Goal: Transaction & Acquisition: Purchase product/service

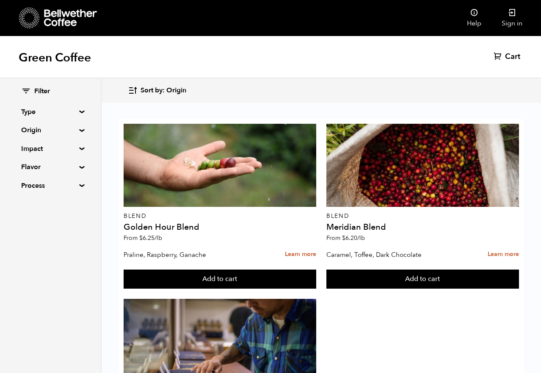
scroll to position [93, 0]
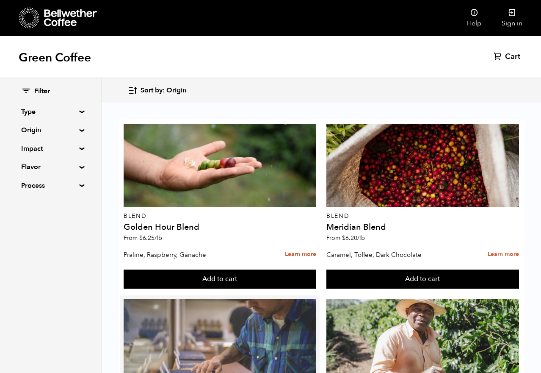
click at [243, 299] on div at bounding box center [220, 340] width 193 height 83
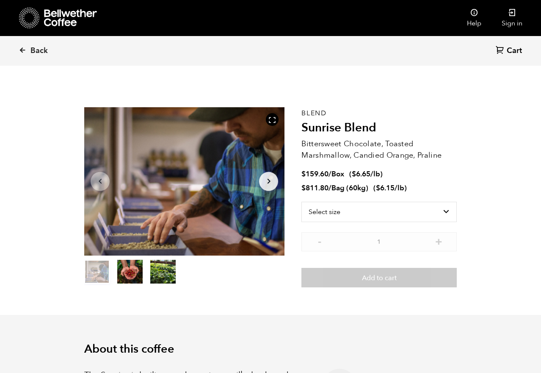
scroll to position [368, 362]
click at [431, 208] on select "Select size Bag (60kg) (132 lbs) Box (24 lbs)" at bounding box center [378, 212] width 155 height 20
select select "bag-3"
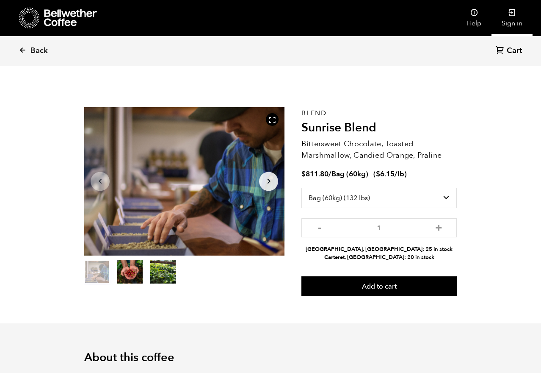
click at [509, 21] on link "Sign in" at bounding box center [512, 18] width 41 height 36
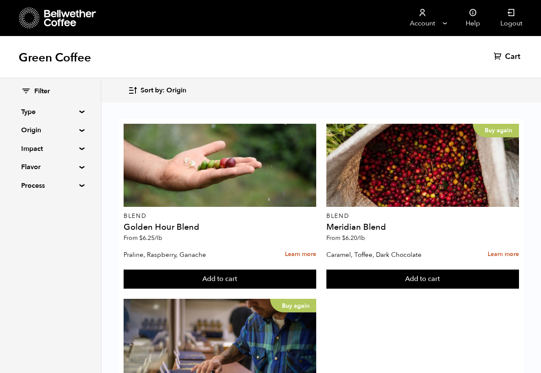
scroll to position [57, 0]
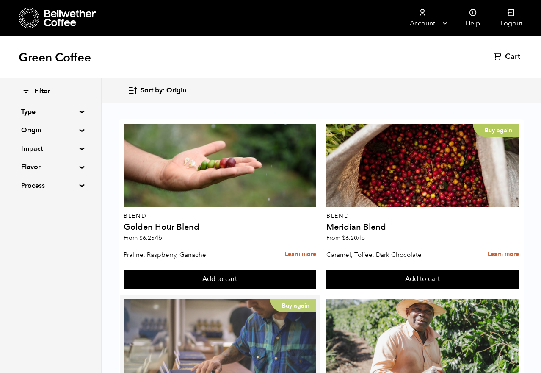
click at [279, 304] on div "Buy again" at bounding box center [220, 340] width 193 height 83
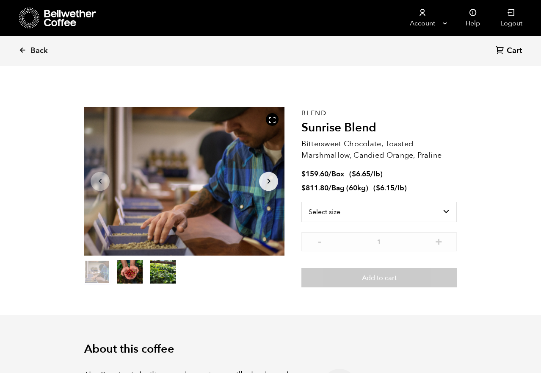
scroll to position [368, 362]
click at [445, 207] on select "Select size Bag (60kg) (132 lbs) Box (24 lbs)" at bounding box center [378, 212] width 155 height 20
select select "bag-3"
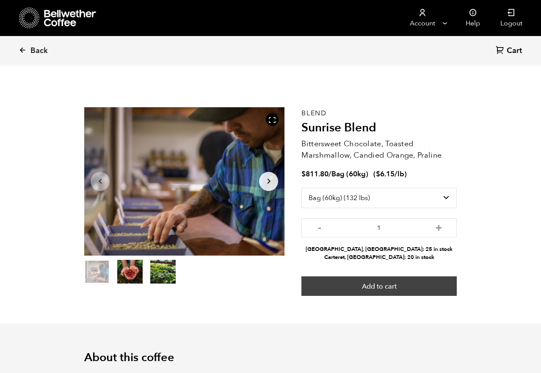
click at [406, 287] on button "Add to cart" at bounding box center [378, 285] width 155 height 19
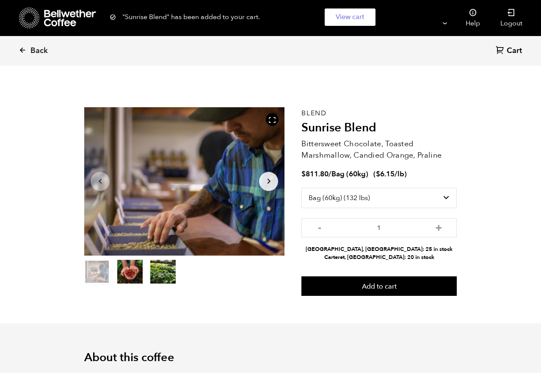
click at [514, 50] on span "Cart" at bounding box center [514, 51] width 15 height 10
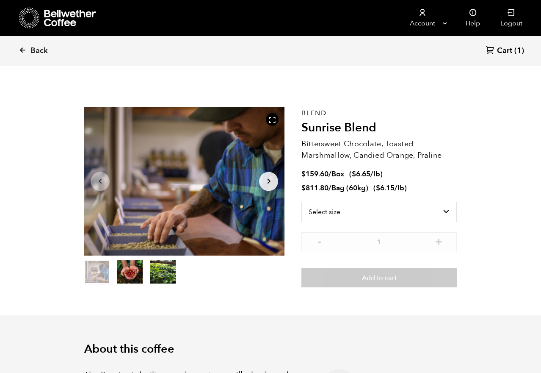
scroll to position [368, 362]
click at [426, 209] on select "Select size Bag (60kg) (132 lbs) Box (24 lbs)" at bounding box center [378, 212] width 155 height 20
select select "box"
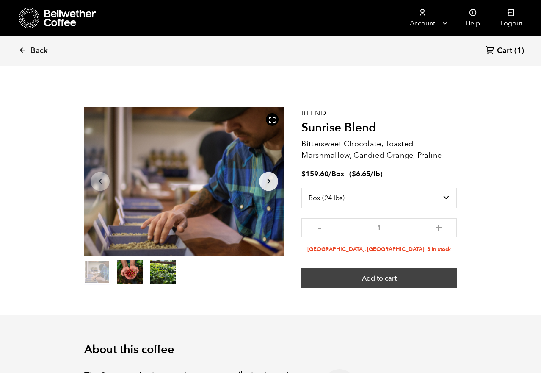
click at [423, 276] on button "Add to cart" at bounding box center [378, 277] width 155 height 19
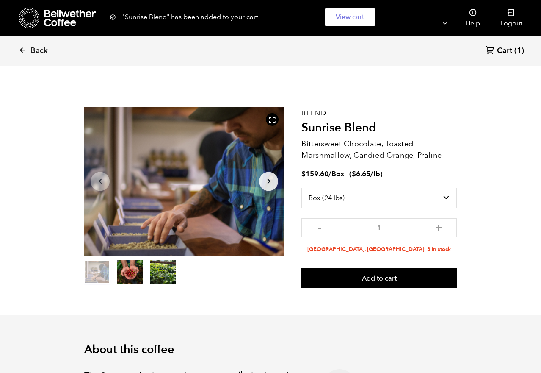
click at [512, 52] on span "Cart" at bounding box center [504, 51] width 15 height 10
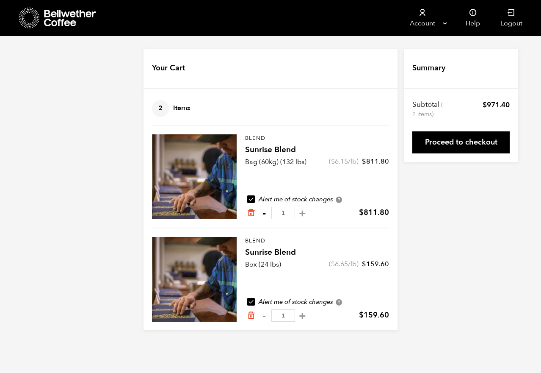
click at [267, 212] on button "-" at bounding box center [264, 213] width 11 height 8
type input "0"
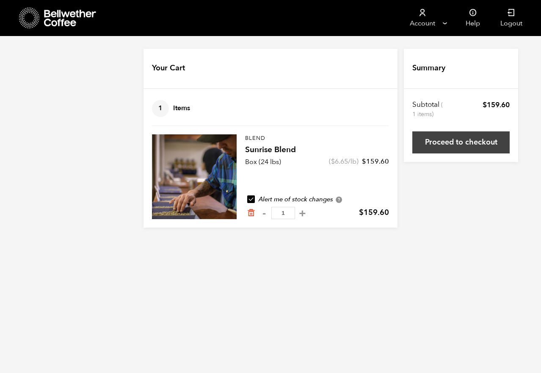
click at [472, 143] on link "Proceed to checkout" at bounding box center [460, 142] width 97 height 22
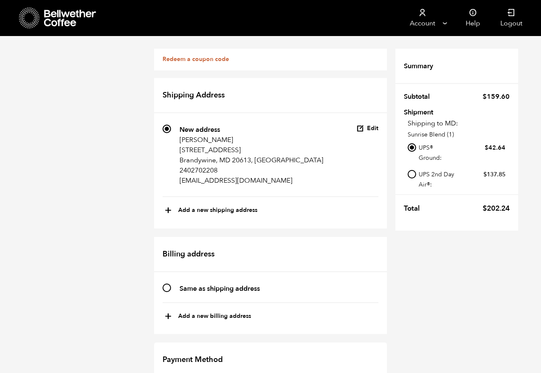
scroll to position [122, 0]
radio input "true"
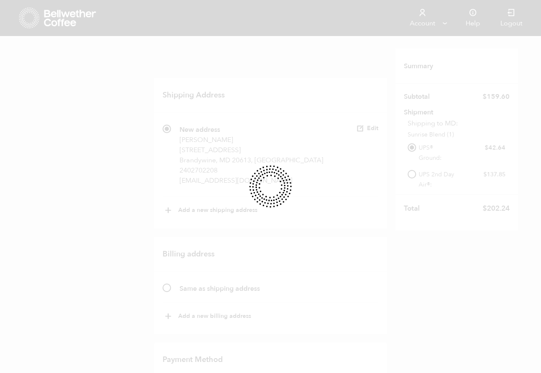
scroll to position [0, 0]
